Goal: Task Accomplishment & Management: Complete application form

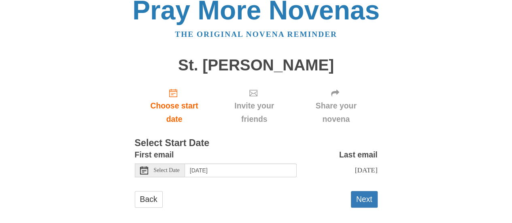
scroll to position [27, 0]
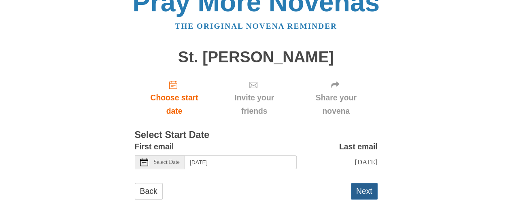
click at [365, 190] on button "Next" at bounding box center [364, 191] width 27 height 17
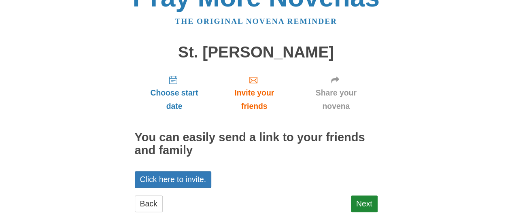
scroll to position [36, 0]
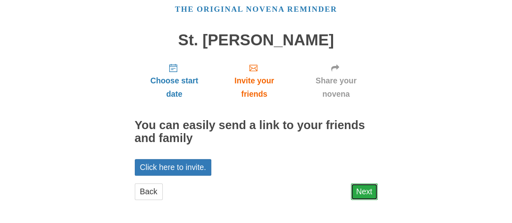
click at [370, 192] on link "Next" at bounding box center [364, 192] width 27 height 17
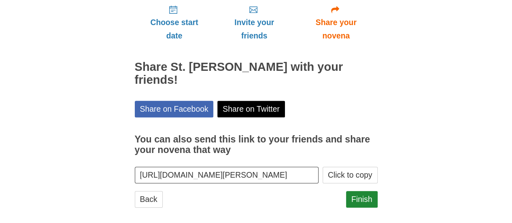
scroll to position [101, 0]
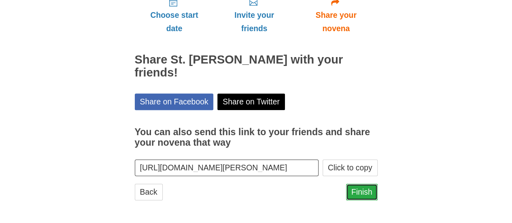
click at [363, 190] on link "Finish" at bounding box center [362, 192] width 32 height 17
